Goal: Task Accomplishment & Management: Manage account settings

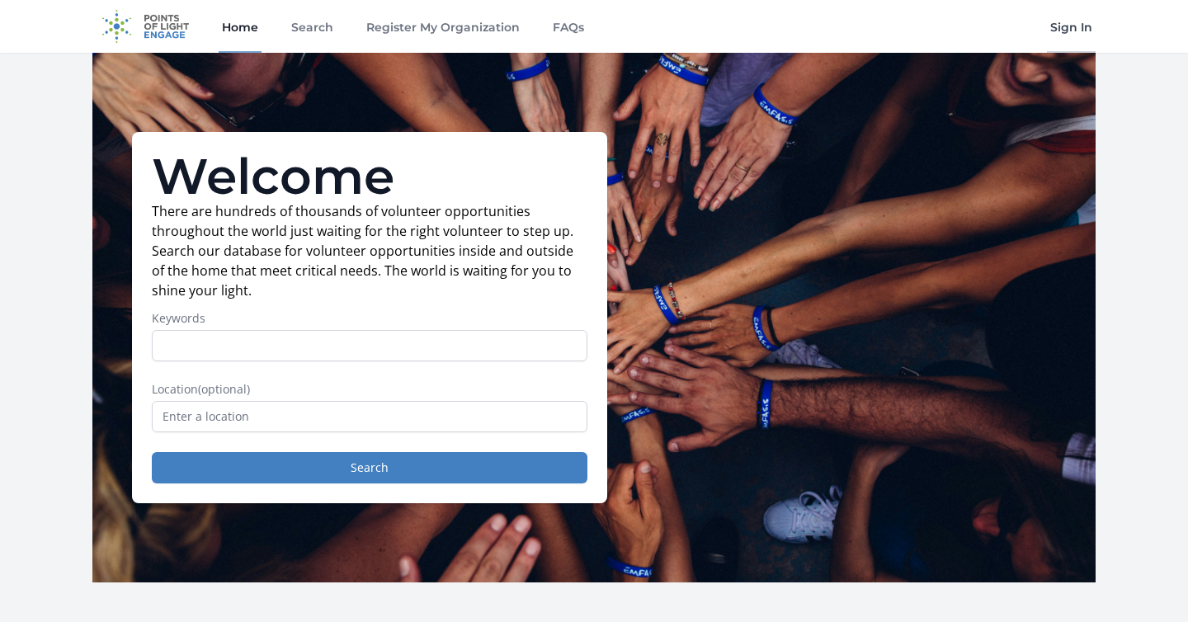
click at [1076, 26] on link "Sign In" at bounding box center [1071, 26] width 49 height 53
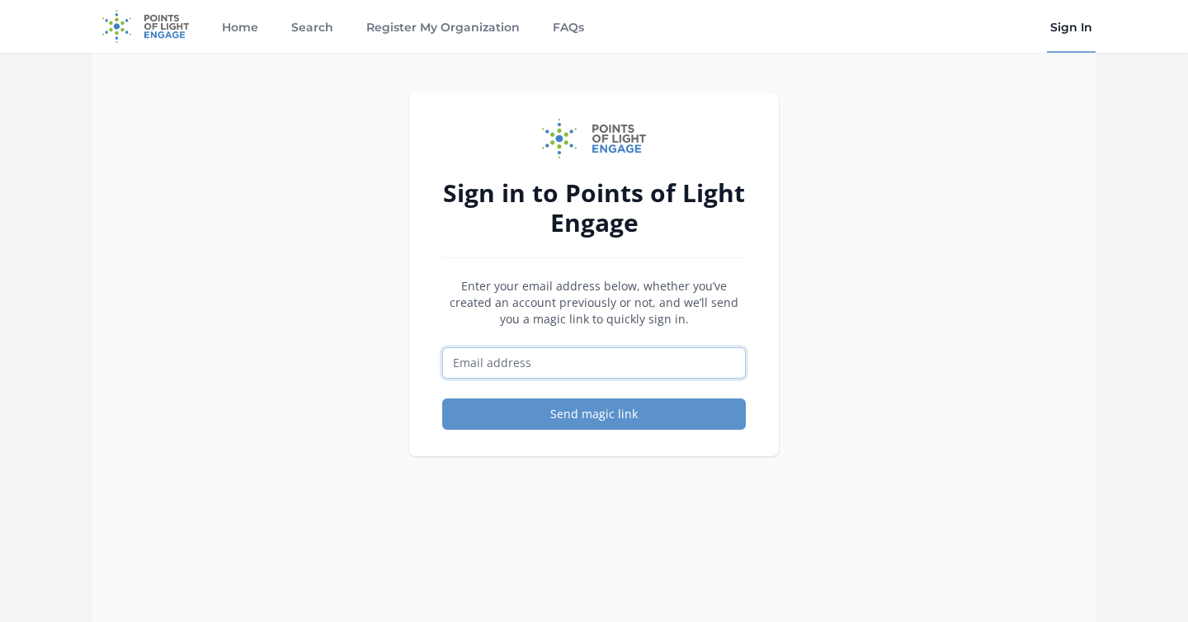
click at [593, 368] on input "Email address" at bounding box center [594, 362] width 304 height 31
type input "[EMAIL_ADDRESS][DOMAIN_NAME]"
click at [442, 399] on button "Send magic link" at bounding box center [594, 414] width 304 height 31
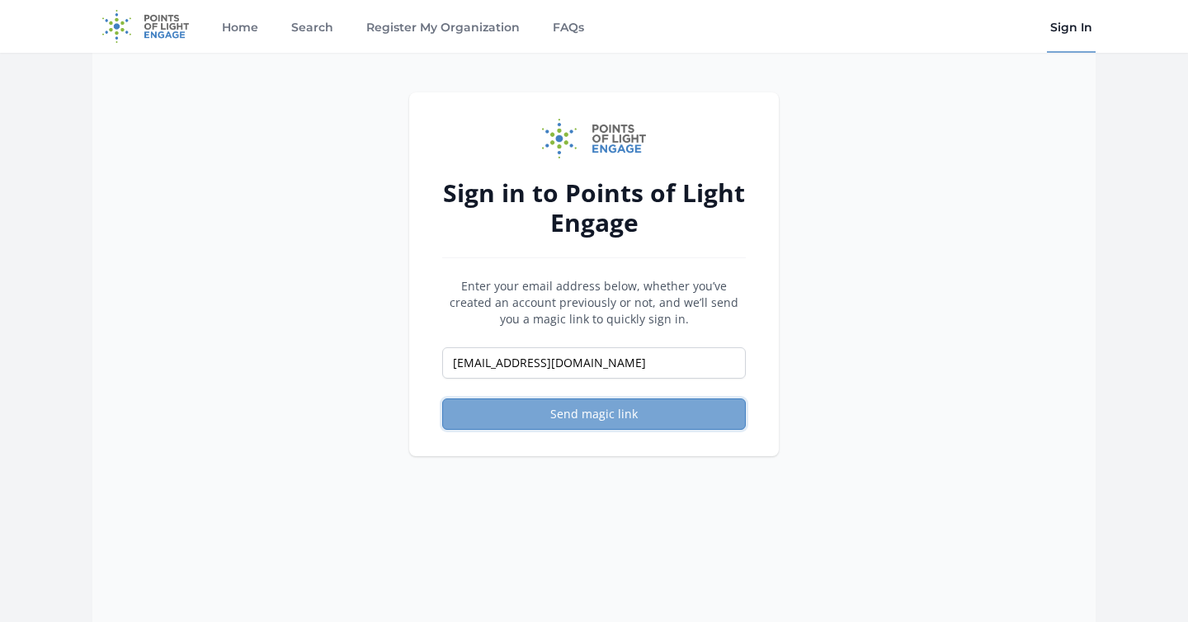
click at [581, 410] on button "Send magic link" at bounding box center [594, 414] width 304 height 31
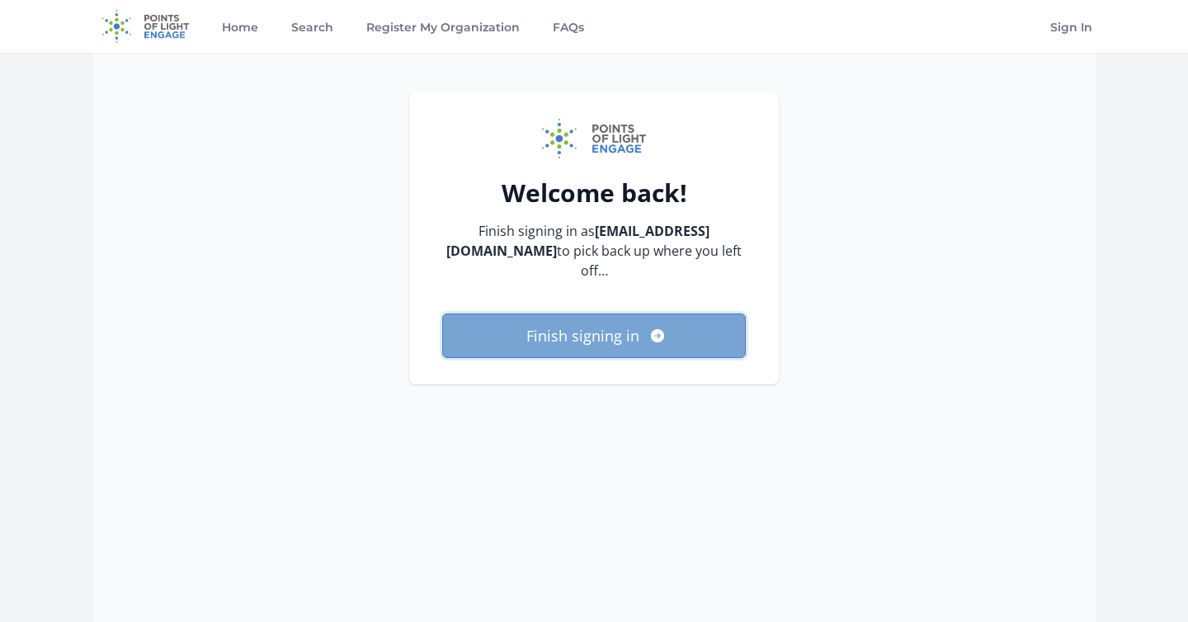
click at [617, 332] on button "Finish signing in" at bounding box center [594, 336] width 304 height 45
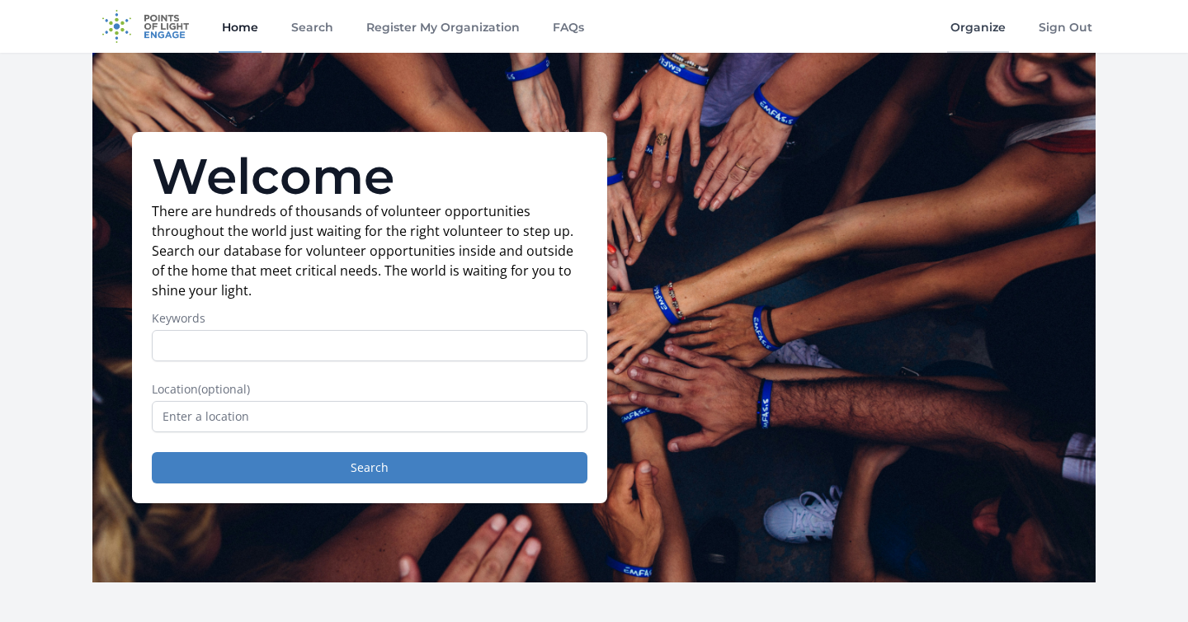
click at [975, 38] on link "Organize" at bounding box center [978, 26] width 62 height 53
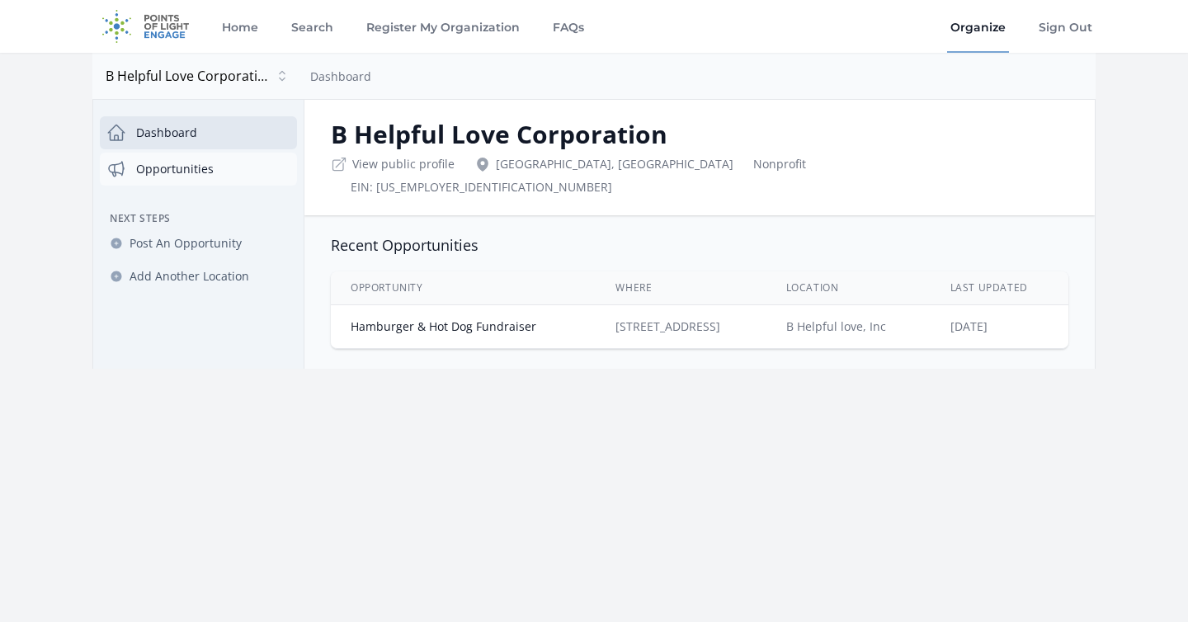
click at [213, 170] on link "Opportunities" at bounding box center [198, 169] width 197 height 33
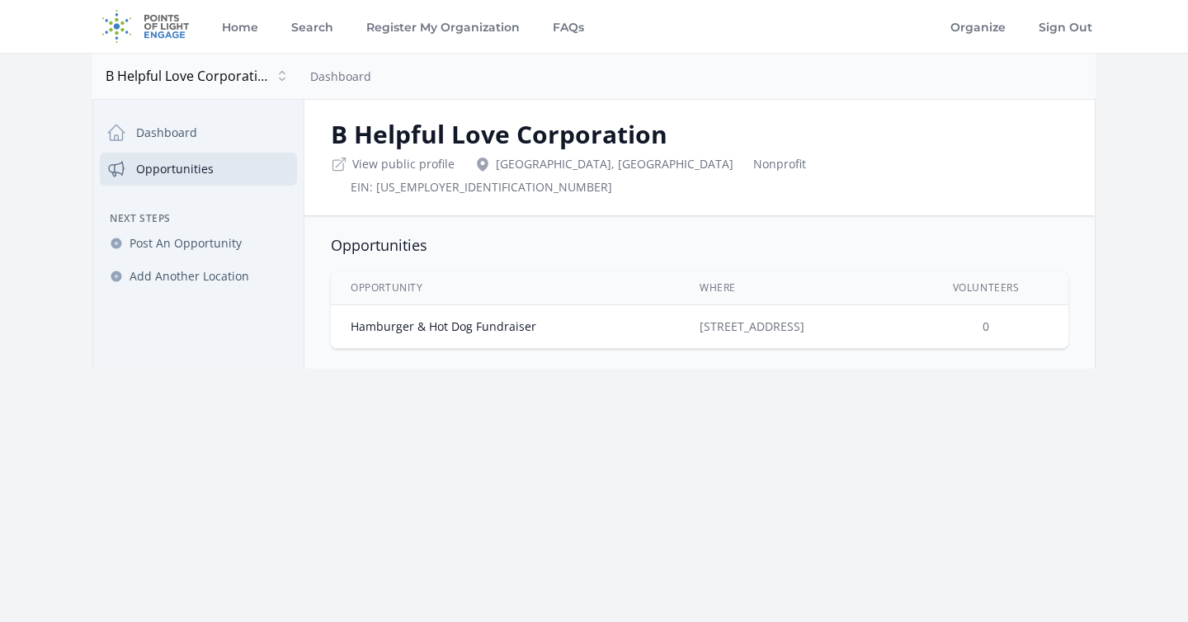
drag, startPoint x: 673, startPoint y: 302, endPoint x: 844, endPoint y: 302, distance: 170.8
click at [844, 305] on td "[STREET_ADDRESS]" at bounding box center [792, 327] width 224 height 44
copy td "[STREET_ADDRESS]"
